Goal: Information Seeking & Learning: Learn about a topic

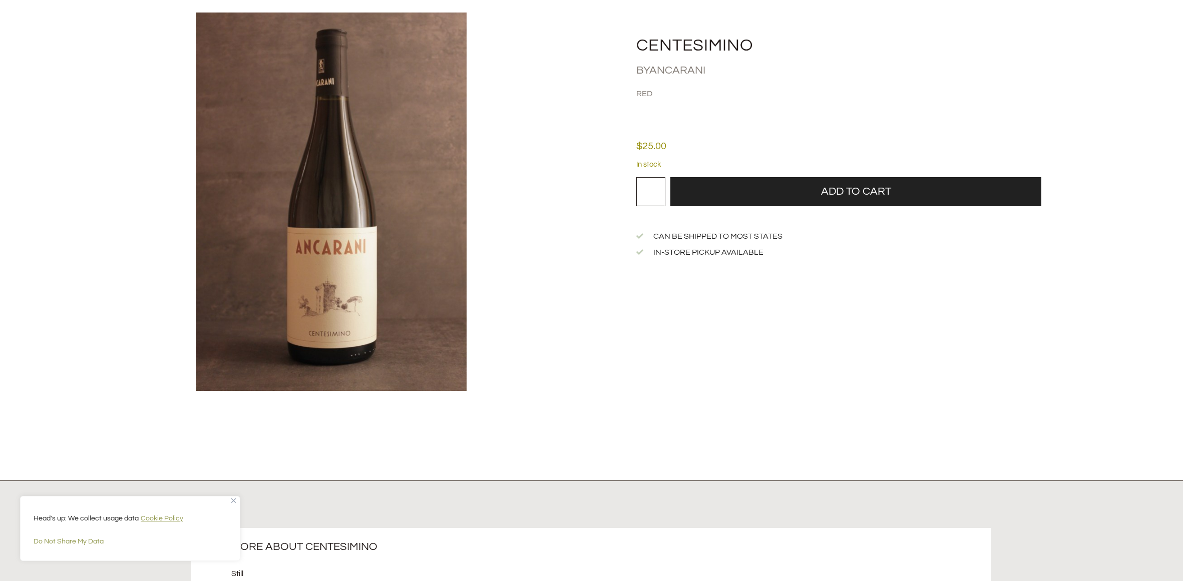
scroll to position [300, 0]
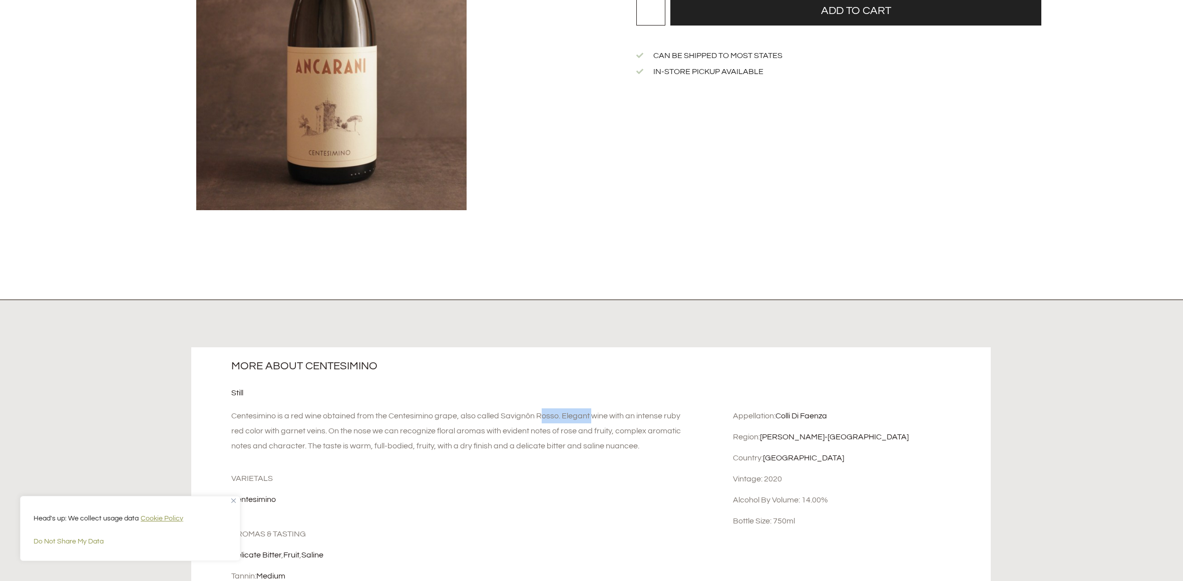
drag, startPoint x: 557, startPoint y: 414, endPoint x: 500, endPoint y: 419, distance: 57.2
click at [500, 419] on div "Centesimino is a red wine obtained from the Centesimino grape, also called Savi…" at bounding box center [458, 431] width 454 height 45
copy div "Savignôn Rosso"
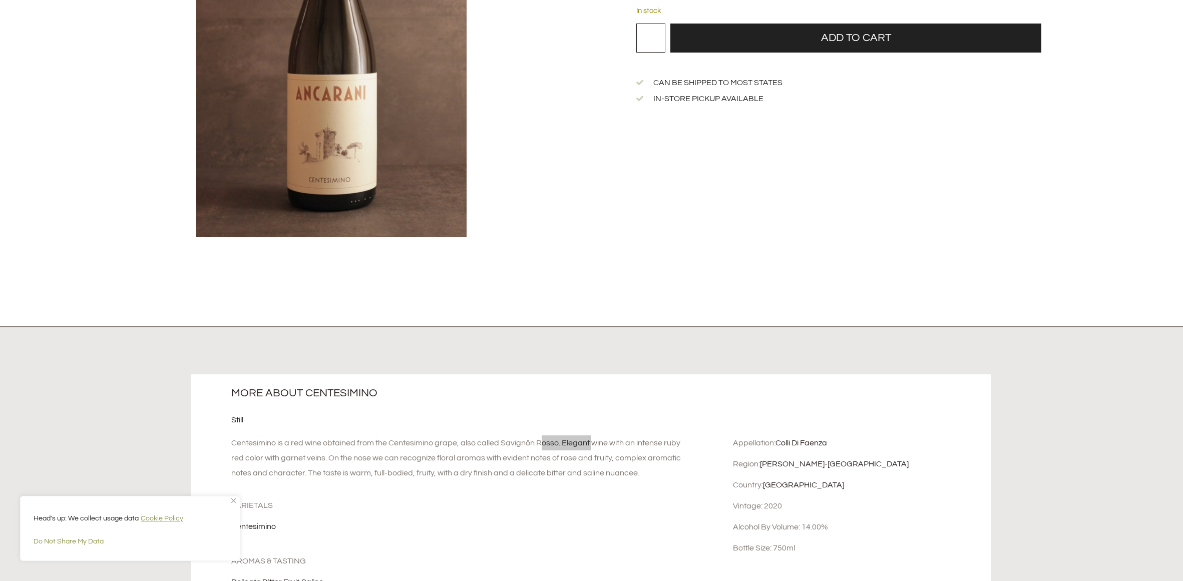
scroll to position [250, 0]
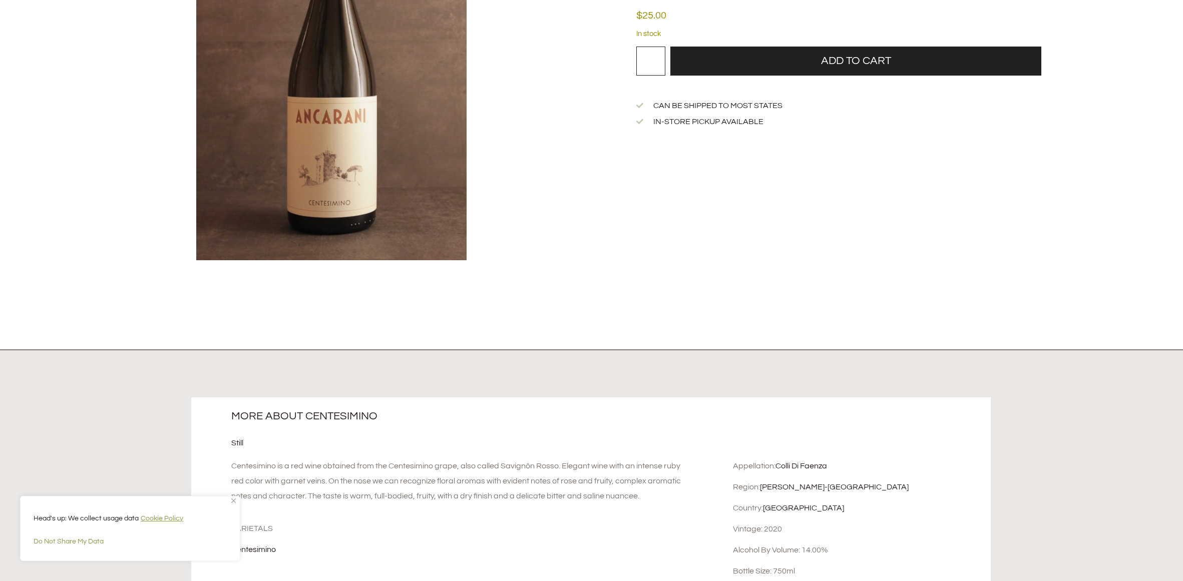
click at [230, 498] on div "Head's up: We collect usage data Cookie Policy Do Not Share My Data" at bounding box center [130, 528] width 220 height 65
click at [233, 502] on img "Close" at bounding box center [233, 501] width 5 height 5
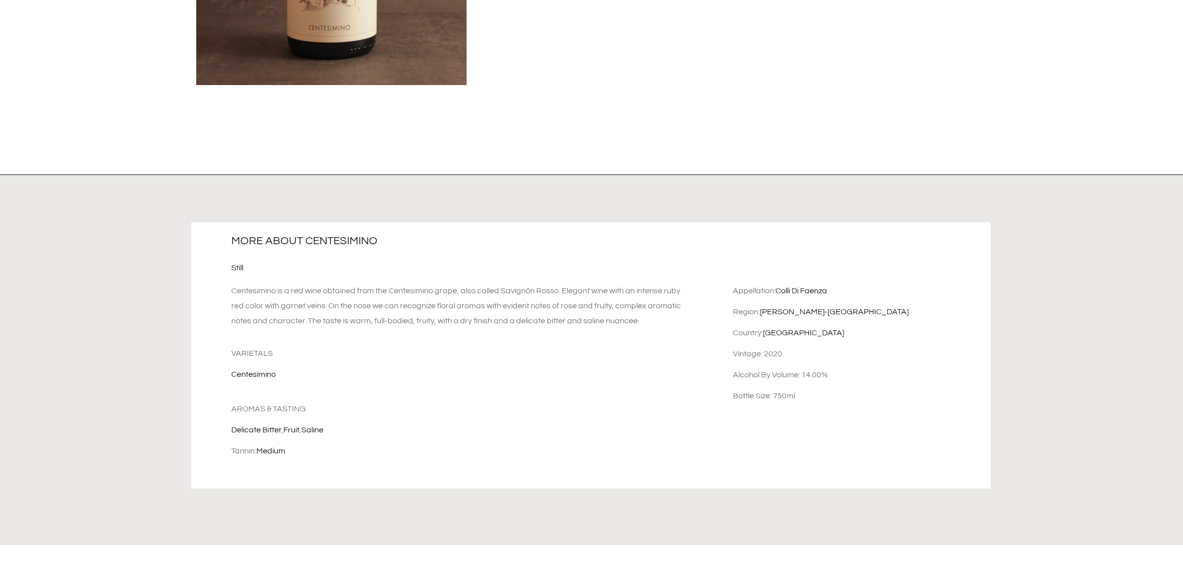
scroll to position [501, 0]
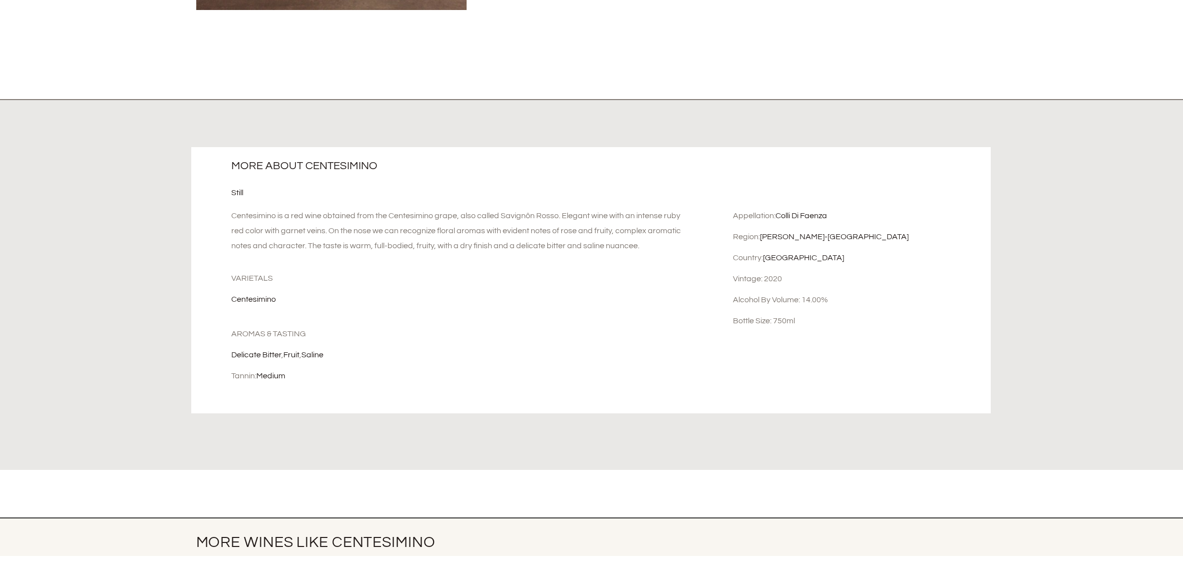
click at [556, 354] on div "delicate bitter , fruit , saline" at bounding box center [458, 354] width 454 height 11
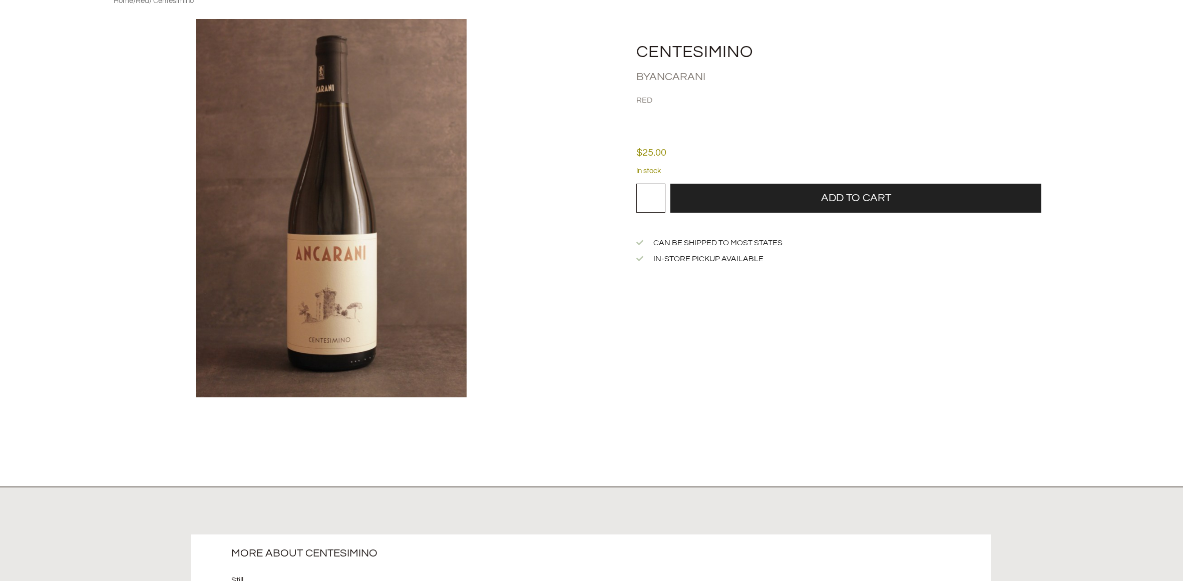
scroll to position [0, 0]
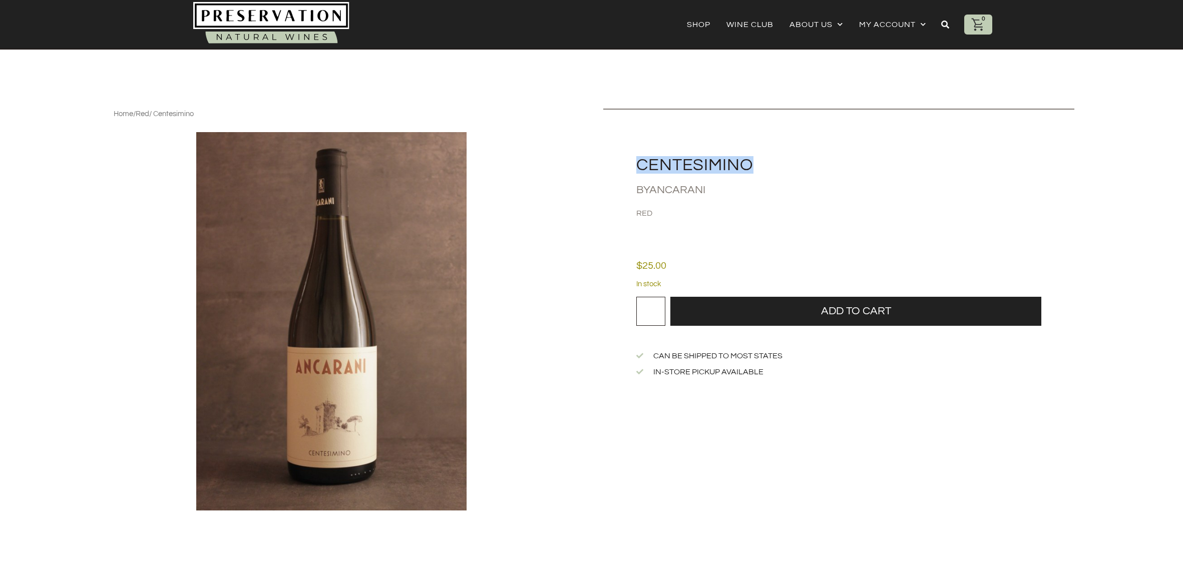
drag, startPoint x: 755, startPoint y: 162, endPoint x: 641, endPoint y: 163, distance: 114.6
click at [641, 163] on h2 "Centesimino" at bounding box center [855, 165] width 438 height 17
copy h2 "Centesimino"
